Goal: Task Accomplishment & Management: Use online tool/utility

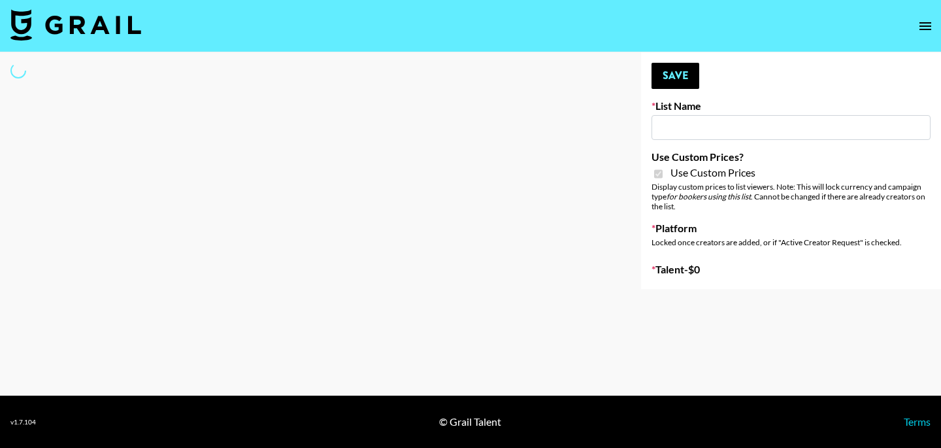
type input "Airbrush [DATE] Filters"
checkbox input "true"
select select "Brand"
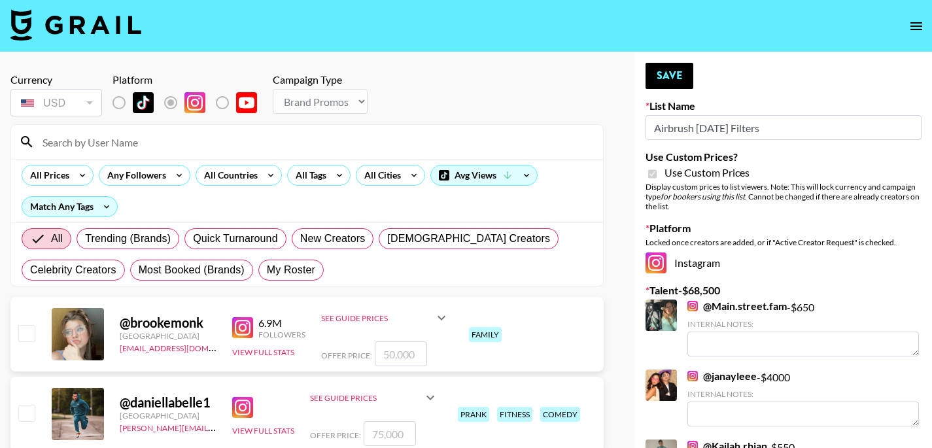
click at [219, 142] on input at bounding box center [315, 141] width 560 height 21
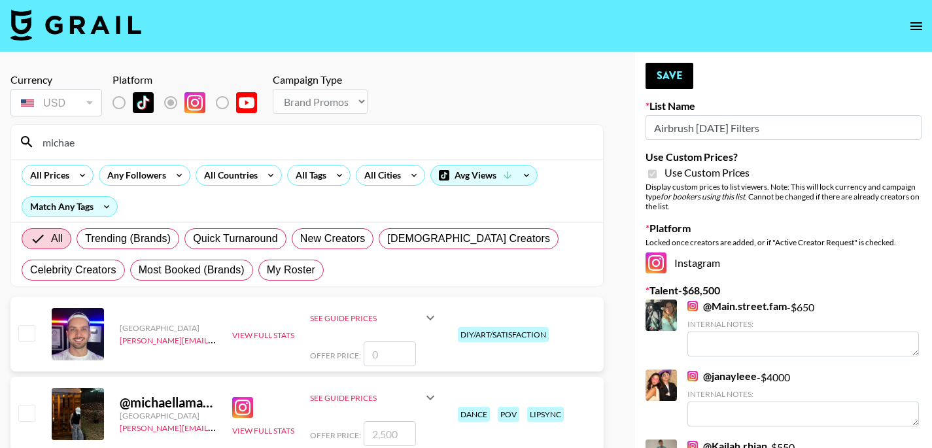
type input "[PERSON_NAME]"
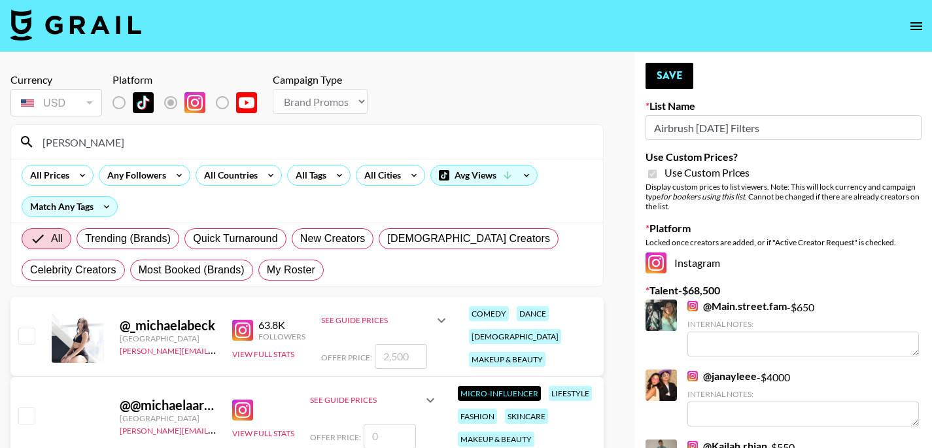
click at [101, 338] on div at bounding box center [78, 337] width 52 height 52
click at [31, 337] on input "checkbox" at bounding box center [26, 336] width 16 height 16
checkbox input "true"
type input "2500"
click at [365, 146] on input "[PERSON_NAME]" at bounding box center [315, 141] width 560 height 21
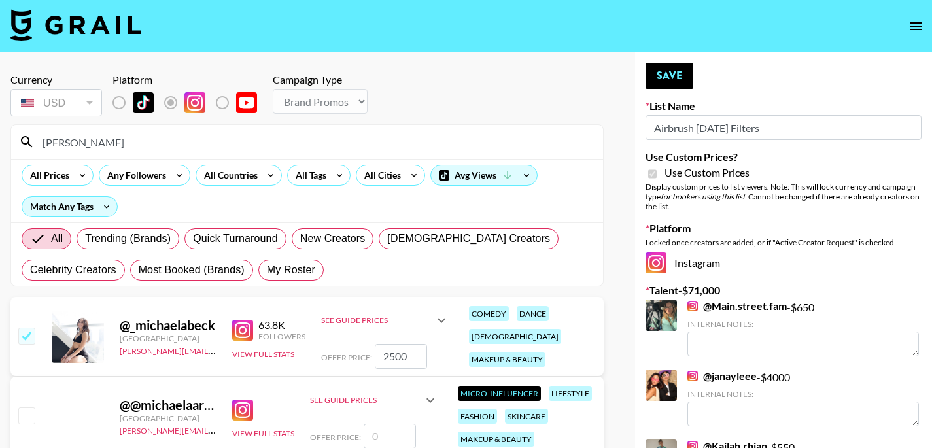
click at [365, 146] on input "[PERSON_NAME]" at bounding box center [315, 141] width 560 height 21
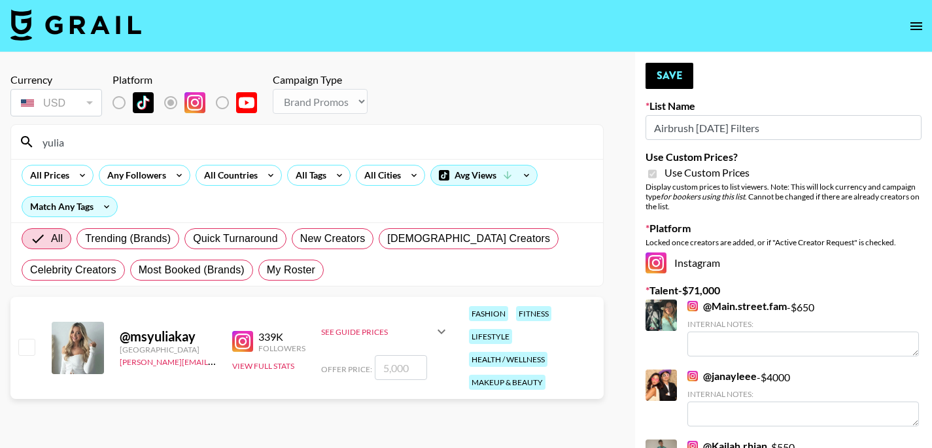
type input "yulia"
click at [12, 357] on div "@ msyuliakay [GEOGRAPHIC_DATA] [PERSON_NAME][EMAIL_ADDRESS][DOMAIN_NAME] 339K F…" at bounding box center [306, 348] width 593 height 102
click at [20, 350] on input "checkbox" at bounding box center [26, 347] width 16 height 16
checkbox input "true"
type input "5000"
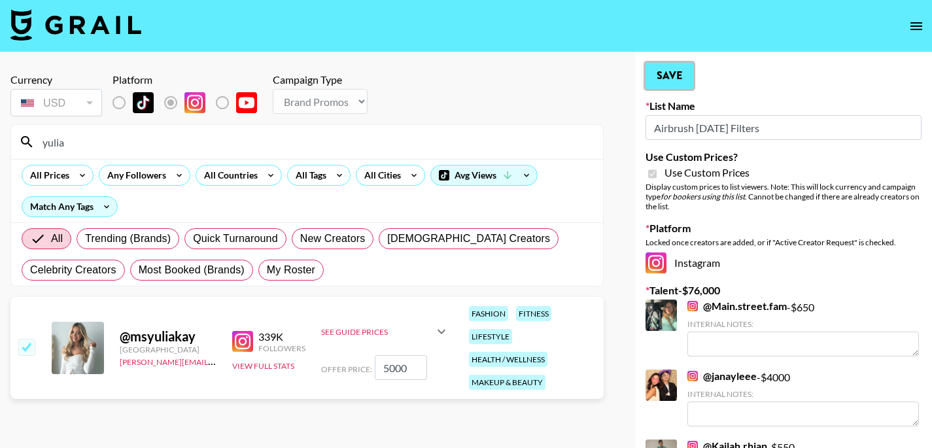
click at [654, 77] on button "Save" at bounding box center [669, 76] width 48 height 26
